Goal: Navigation & Orientation: Understand site structure

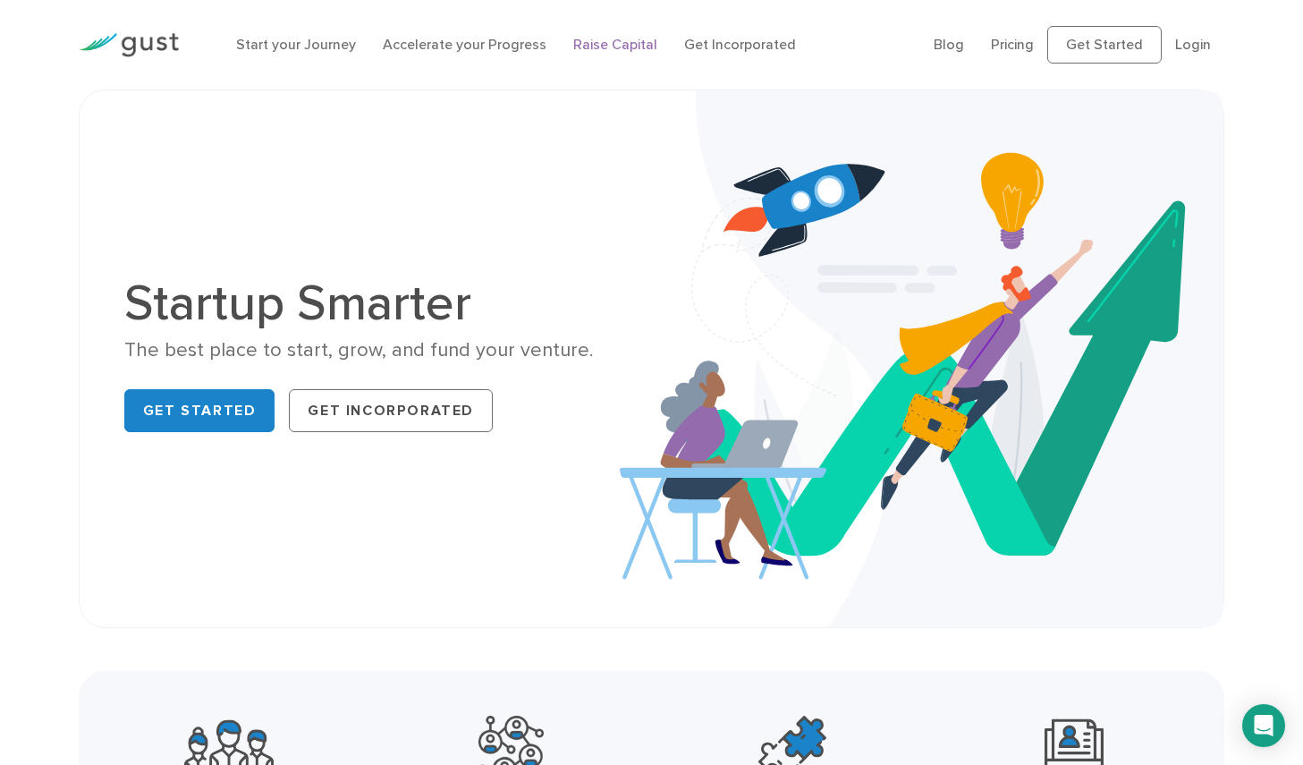
click at [600, 41] on link "Raise Capital" at bounding box center [615, 44] width 84 height 17
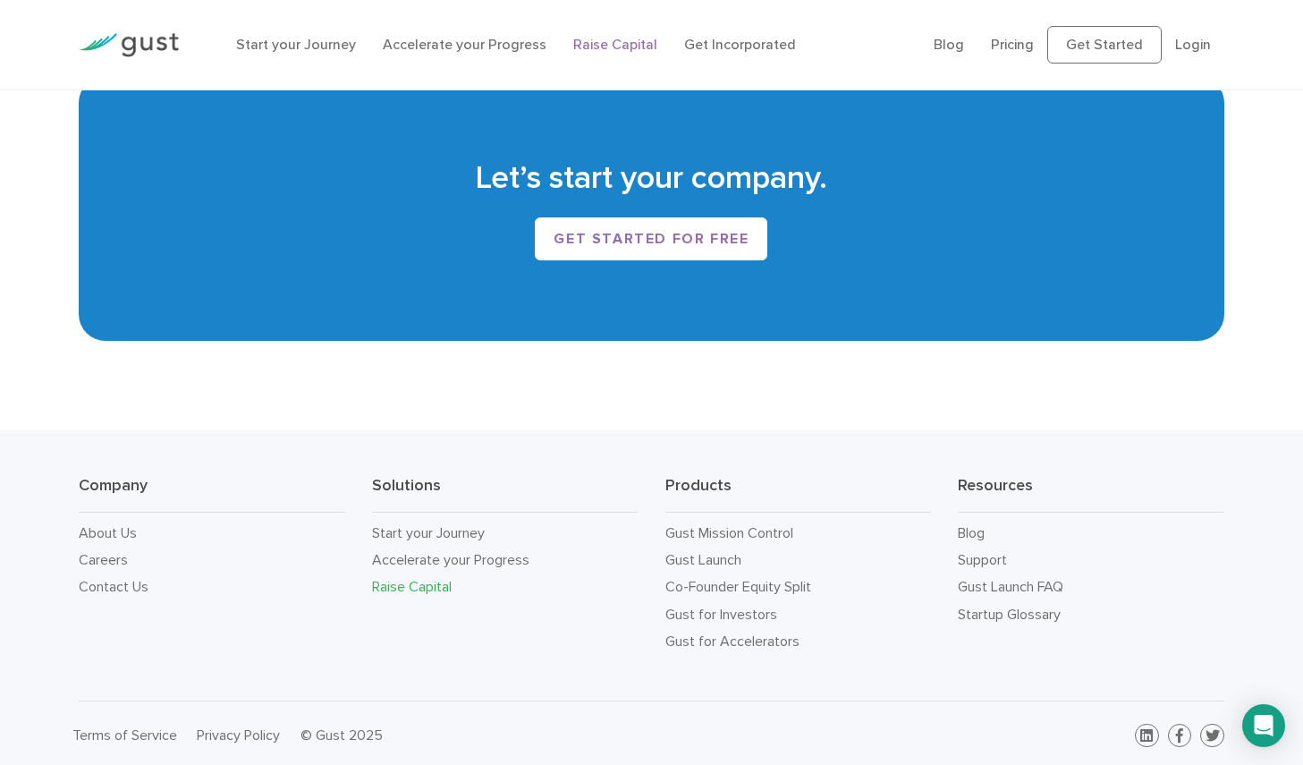
scroll to position [3019, 0]
click at [125, 525] on link "About Us" at bounding box center [108, 533] width 58 height 17
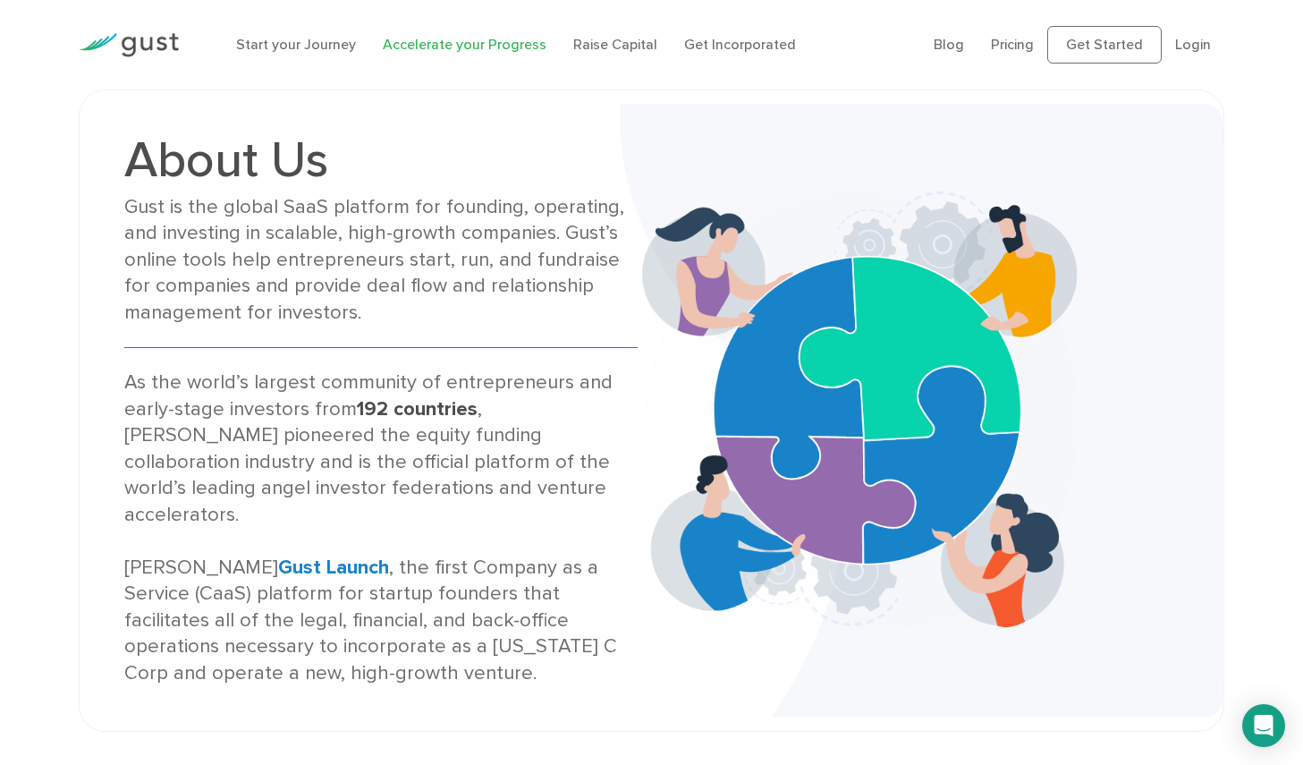
click at [477, 46] on link "Accelerate your Progress" at bounding box center [465, 44] width 164 height 17
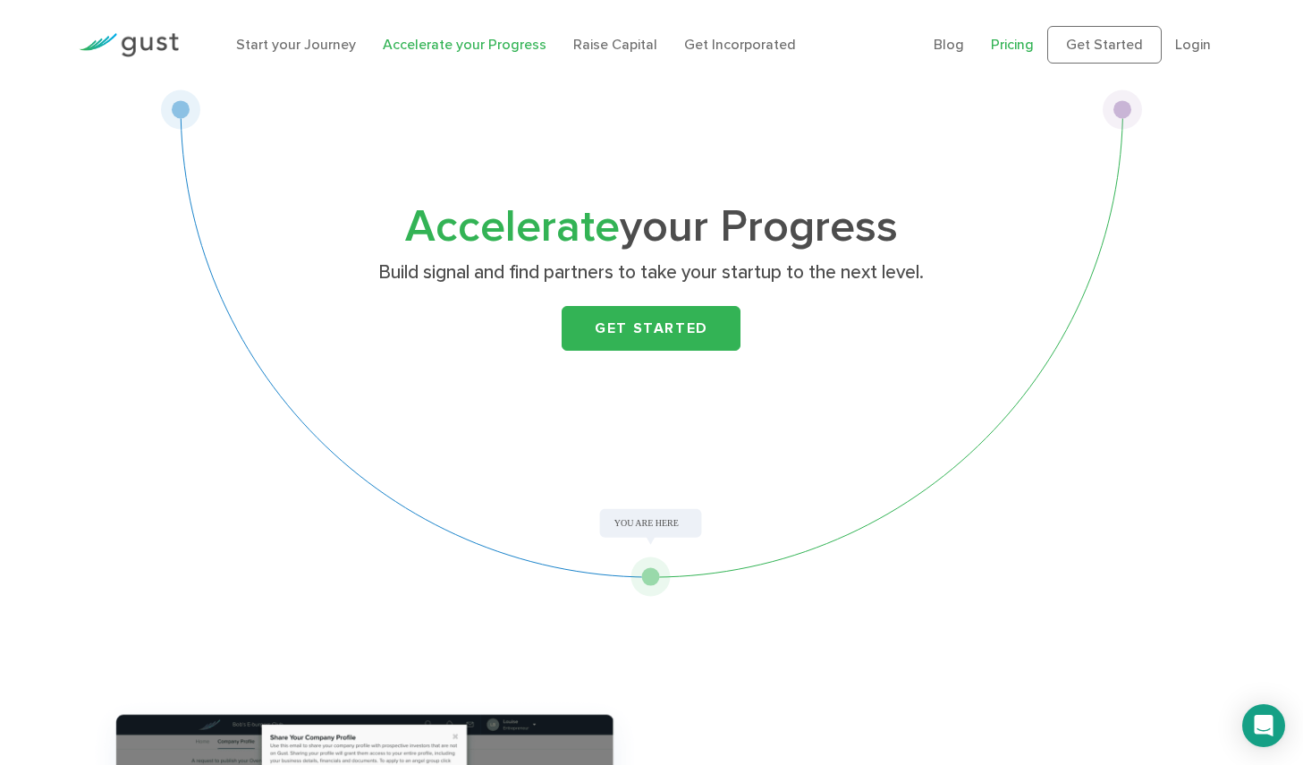
click at [1016, 47] on link "Pricing" at bounding box center [1012, 44] width 43 height 17
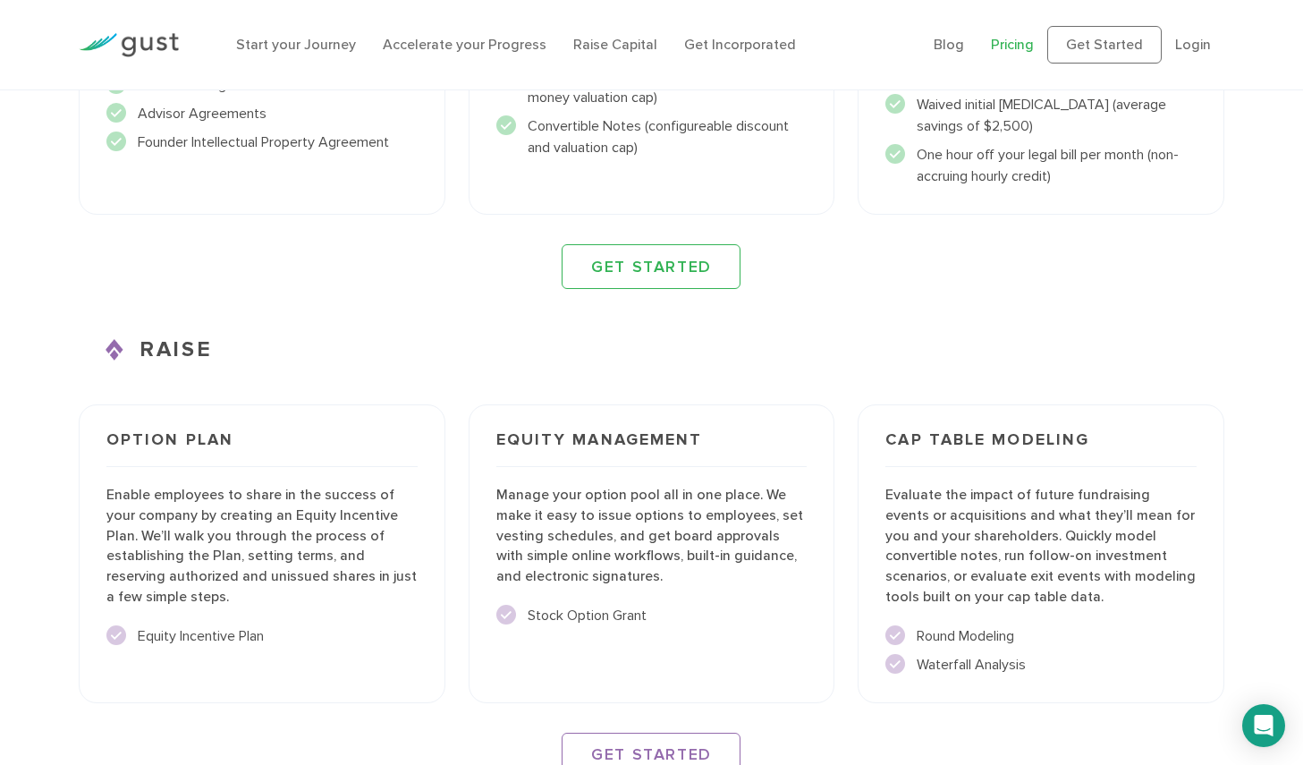
scroll to position [2203, 0]
